Goal: Complete application form

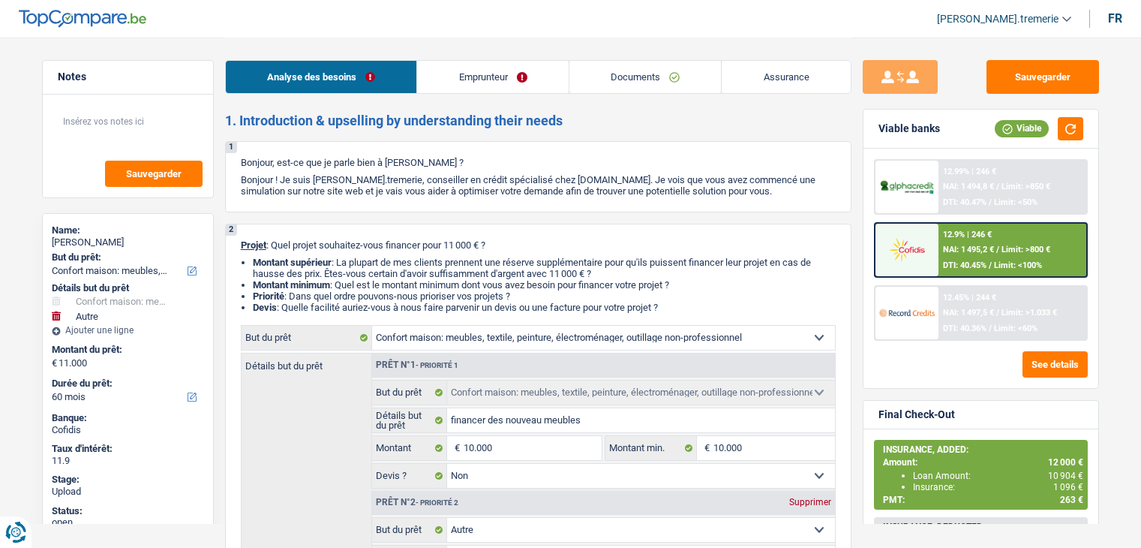
select select "household"
select select "other"
select select "60"
select select "household"
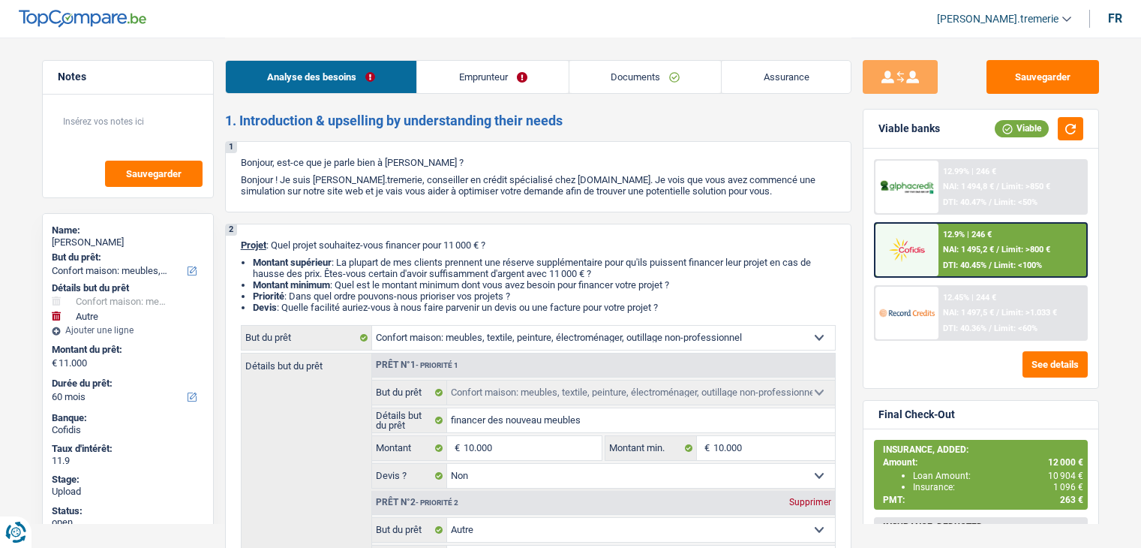
select select "household"
select select "false"
select select "other"
select select "60"
select select "retired"
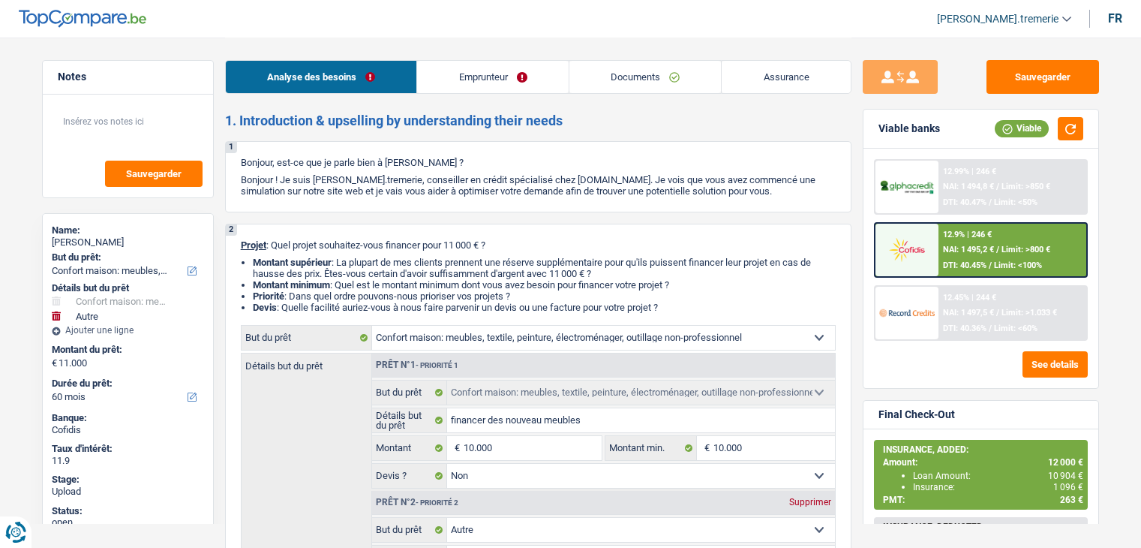
select select "pension"
select select "rents"
select select "household"
select select "false"
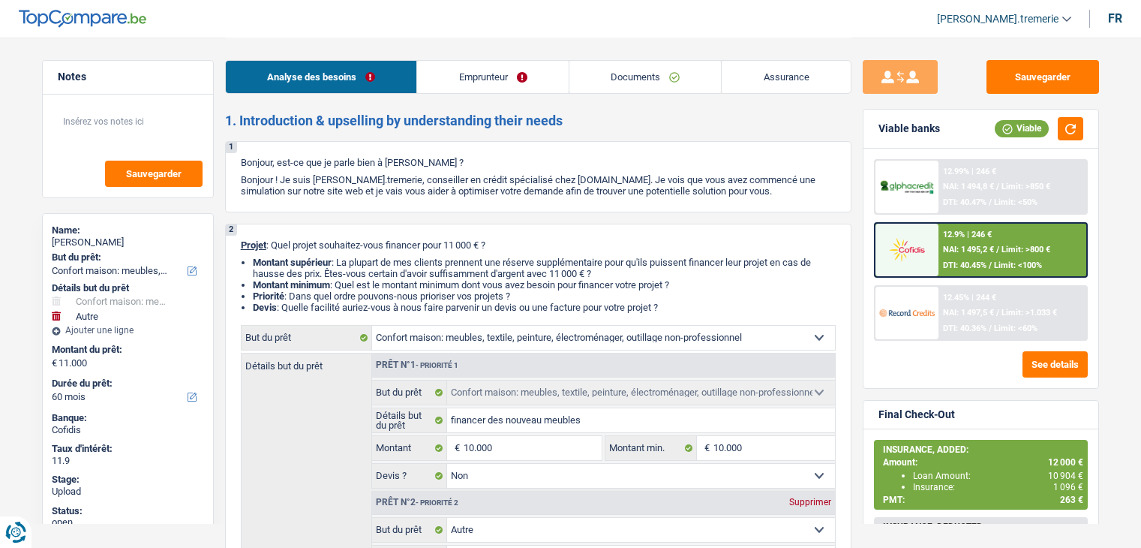
select select "other"
select select "60"
click at [902, 239] on img at bounding box center [907, 250] width 56 height 28
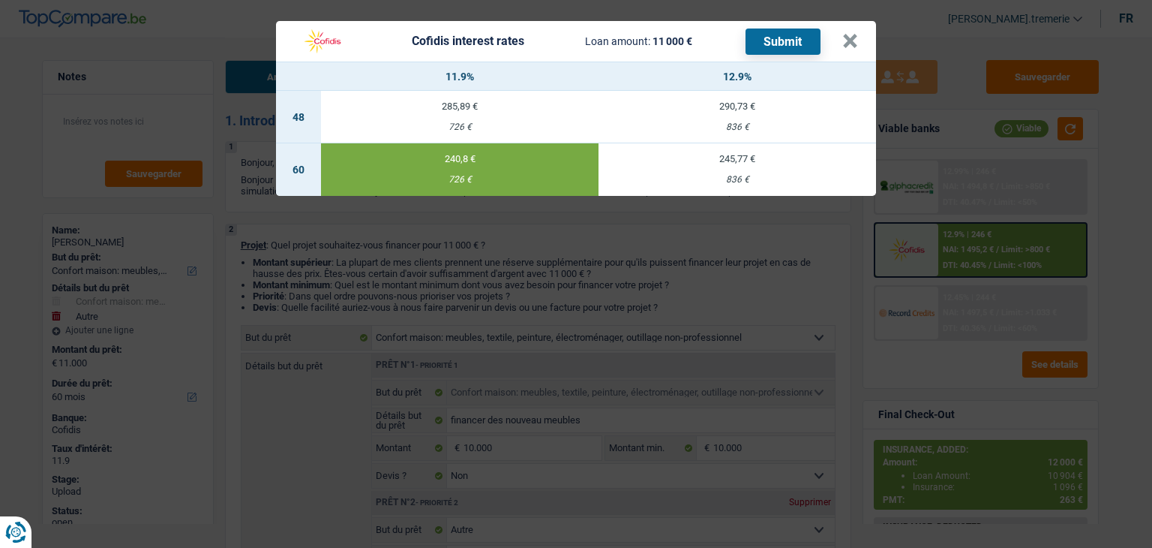
click at [545, 125] on div "726 €" at bounding box center [460, 127] width 278 height 10
select select "48"
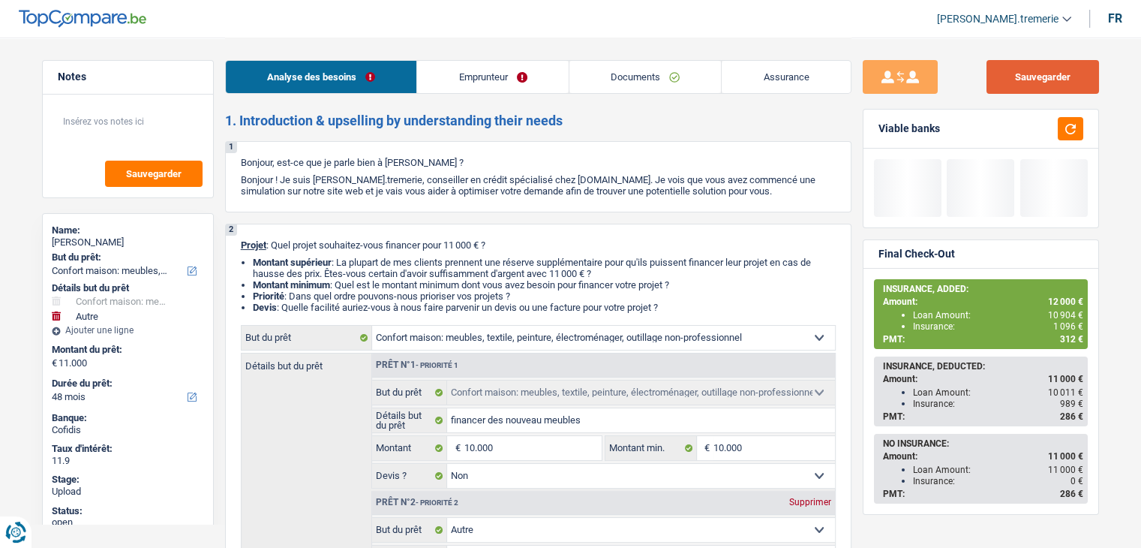
click at [1046, 69] on button "Sauvegarder" at bounding box center [1042, 77] width 113 height 34
